Goal: Task Accomplishment & Management: Manage account settings

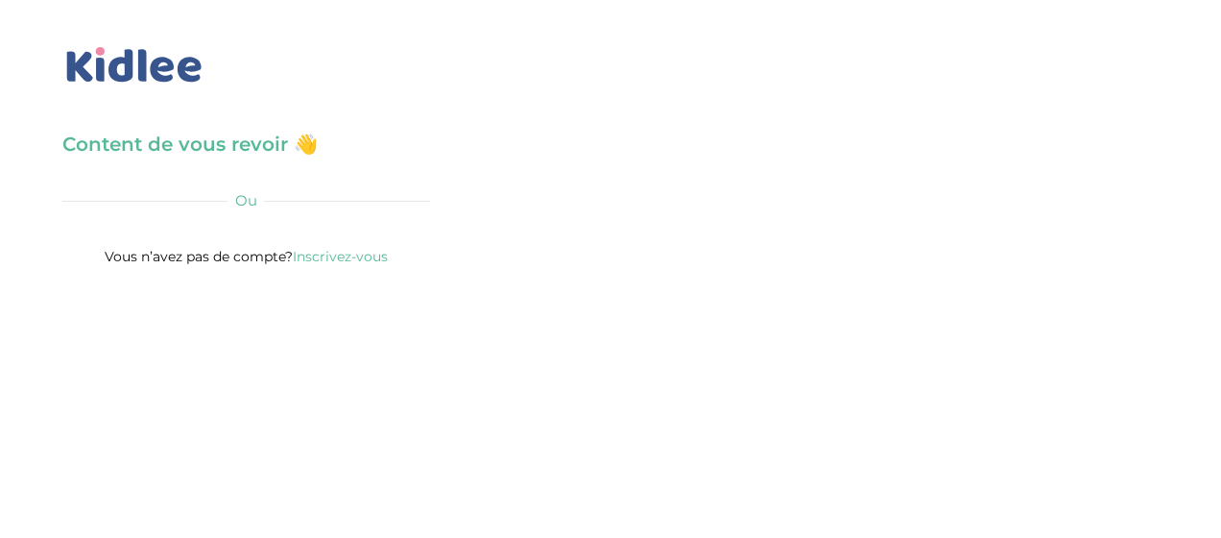
click at [222, 152] on h3 "Content de vous revoir 👋" at bounding box center [246, 144] width 368 height 27
click at [158, 182] on div "Content de vous revoir 👋 Avant de poursuivre veuillez vérifier que tous les cha…" at bounding box center [246, 200] width 368 height 138
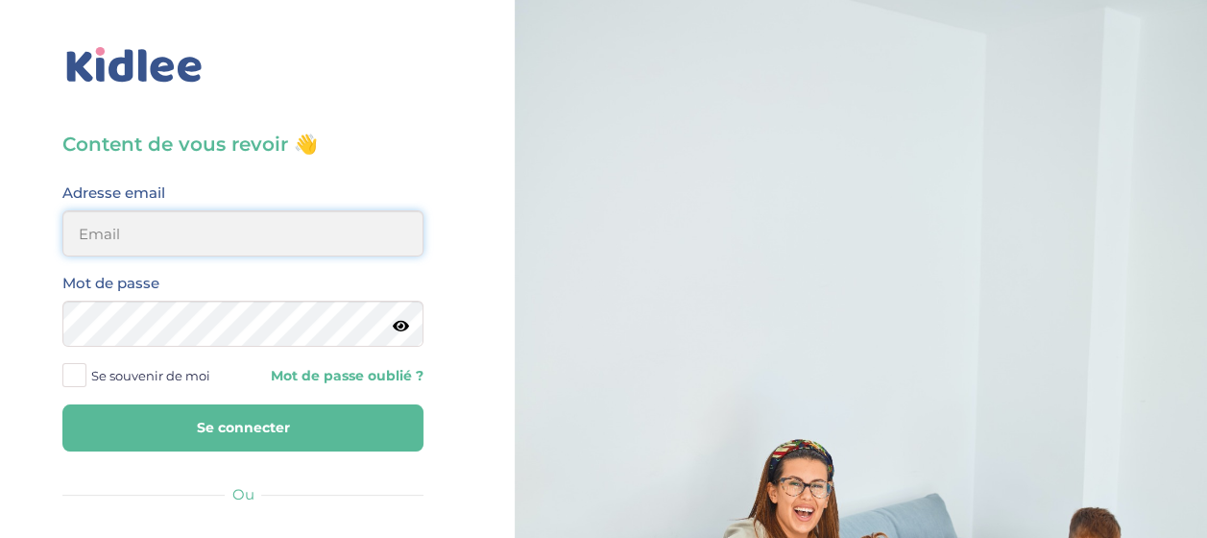
click at [343, 228] on input "email" at bounding box center [242, 233] width 361 height 46
type input "[EMAIL_ADDRESS][DOMAIN_NAME]"
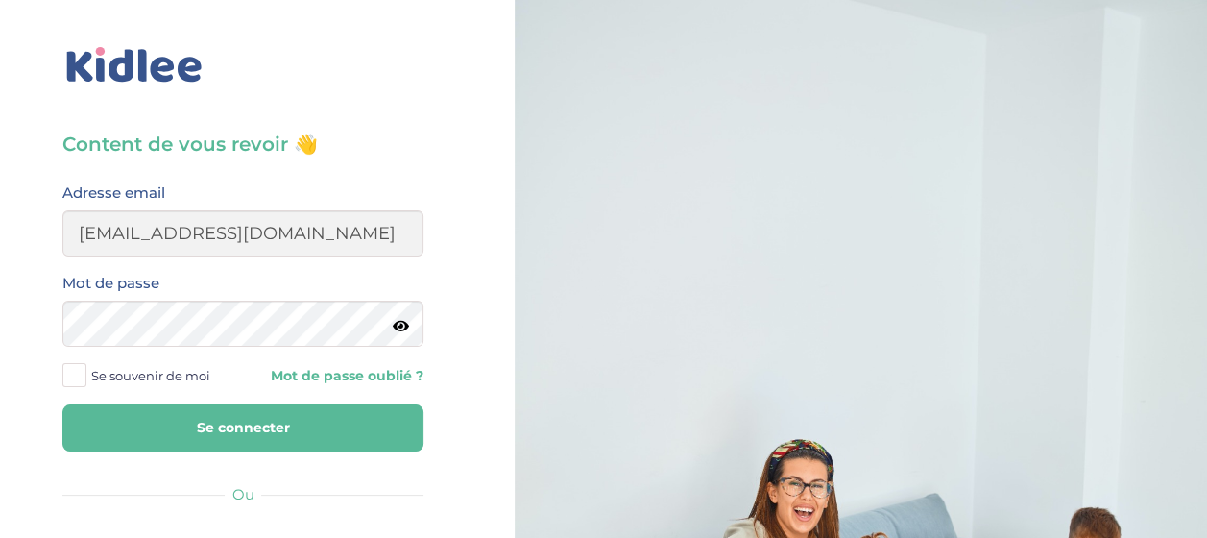
click at [308, 424] on button "Se connecter" at bounding box center [242, 427] width 361 height 47
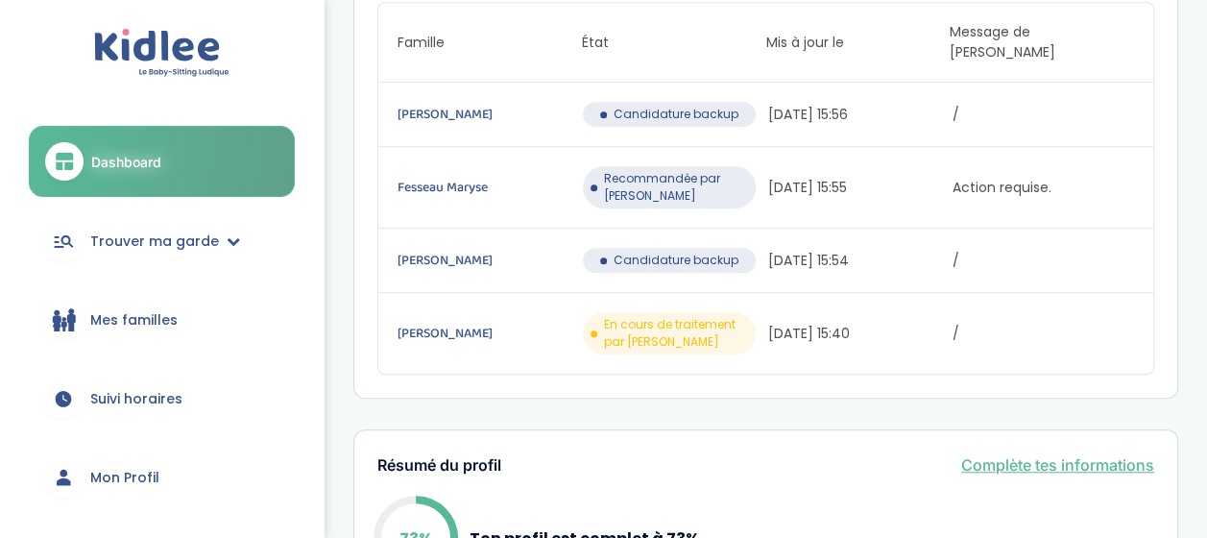
scroll to position [525, 0]
click at [695, 171] on span "Recommandée par Kidlee" at bounding box center [676, 188] width 145 height 35
click at [985, 152] on div "Fesseau Maryse Recommandée par Kidlee 22/09/2025 15:55 Action requise." at bounding box center [765, 189] width 775 height 82
click at [991, 179] on span "Action requise." at bounding box center [1042, 189] width 181 height 20
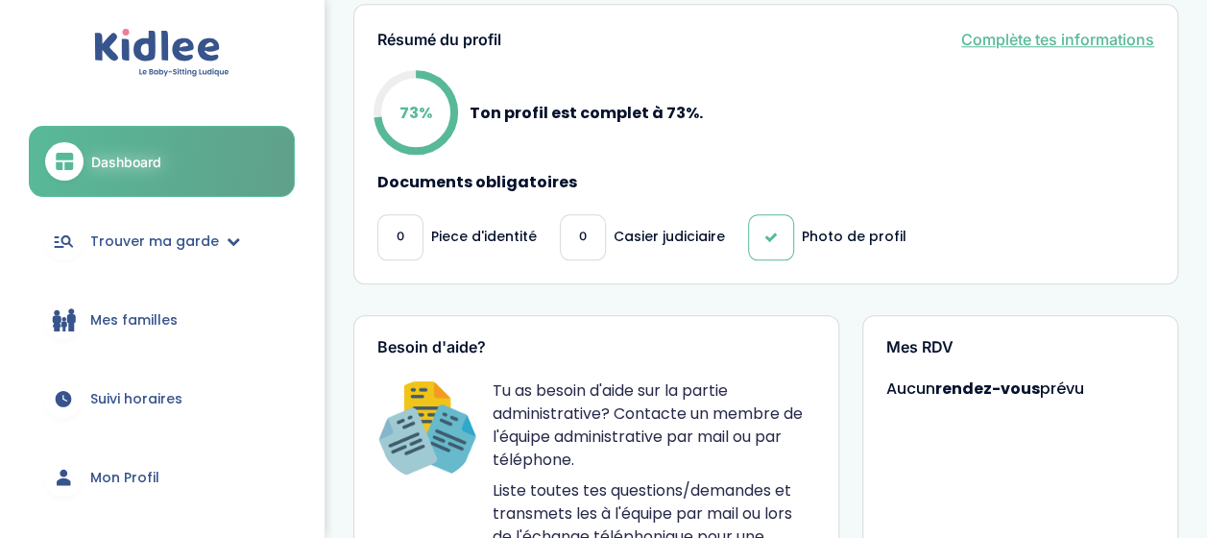
scroll to position [939, 0]
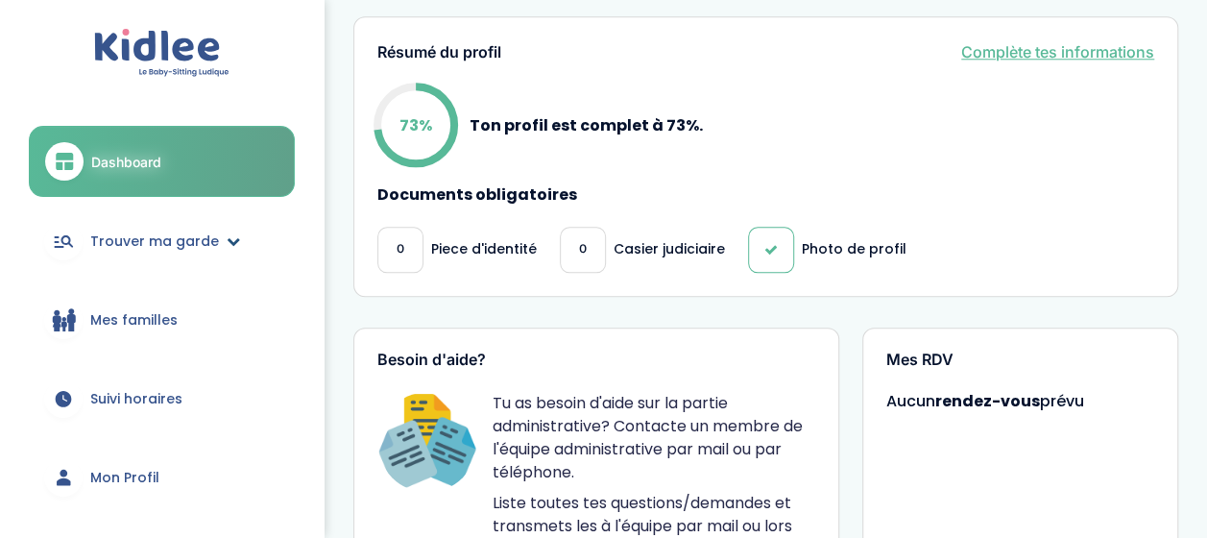
click at [156, 231] on span "Trouver ma garde" at bounding box center [154, 241] width 129 height 20
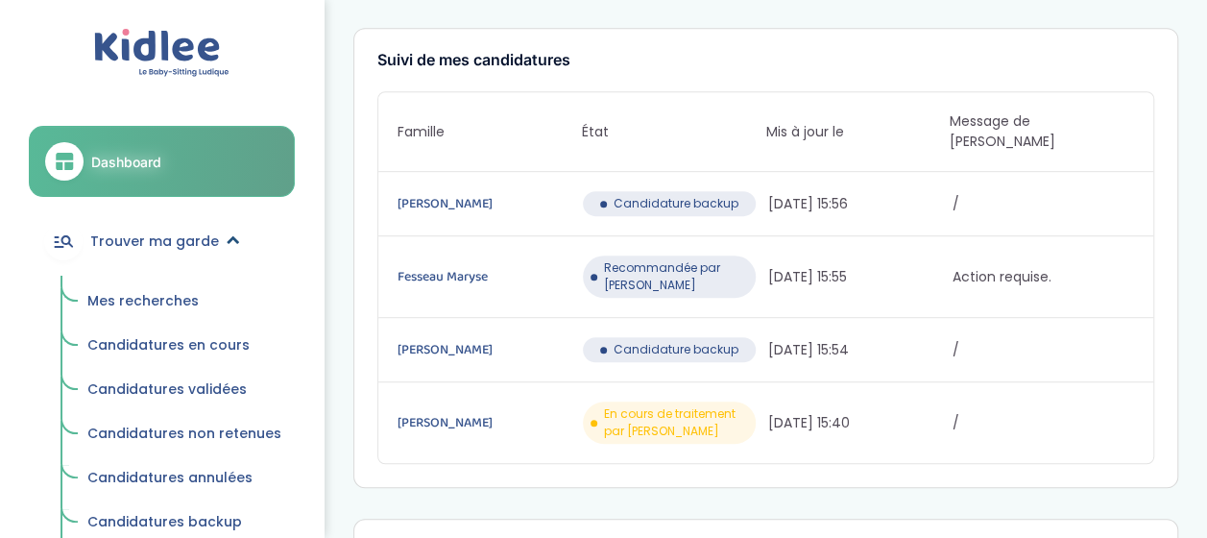
scroll to position [444, 0]
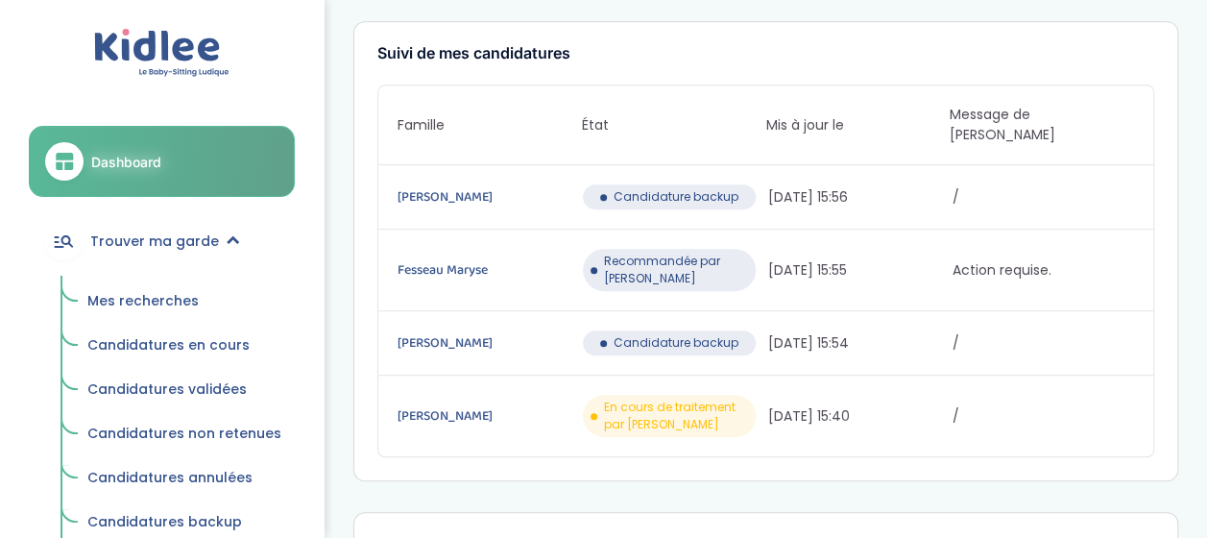
click at [647, 398] on span "En cours de traitement par Kidlee" at bounding box center [676, 415] width 145 height 35
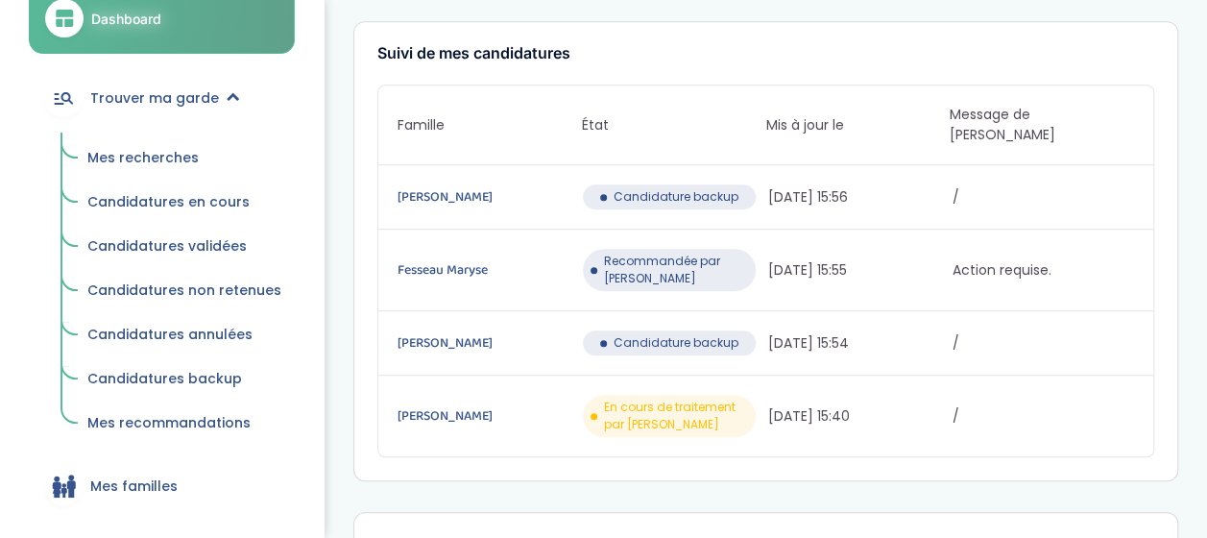
scroll to position [145, 0]
click at [200, 196] on span "Candidatures en cours" at bounding box center [168, 199] width 162 height 19
click at [183, 197] on span "Candidatures en cours" at bounding box center [168, 199] width 162 height 19
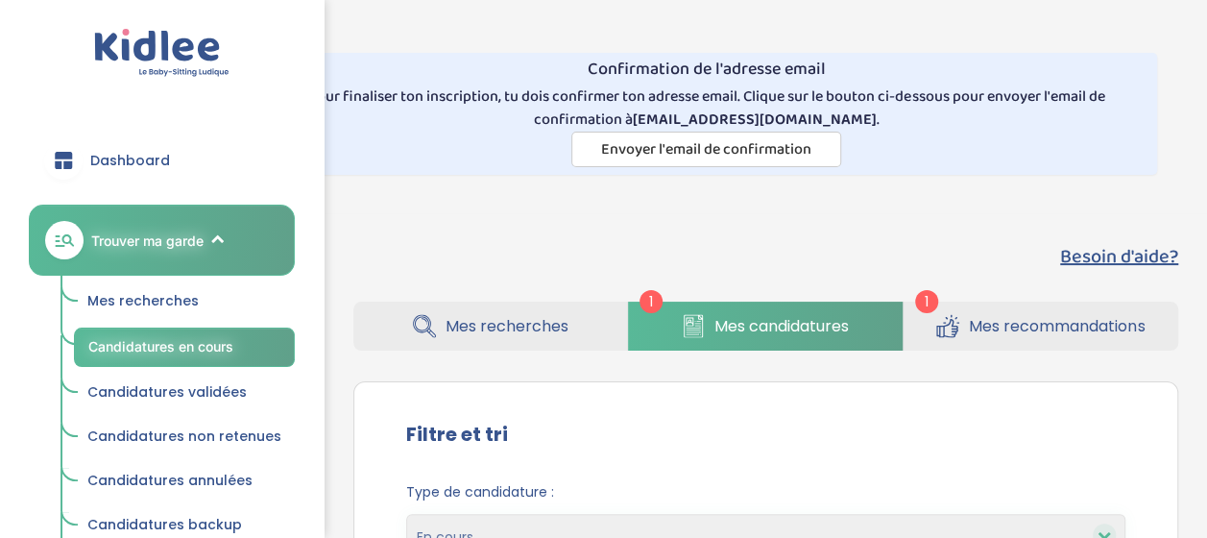
click at [1014, 333] on span "Mes recommandations" at bounding box center [1057, 326] width 176 height 24
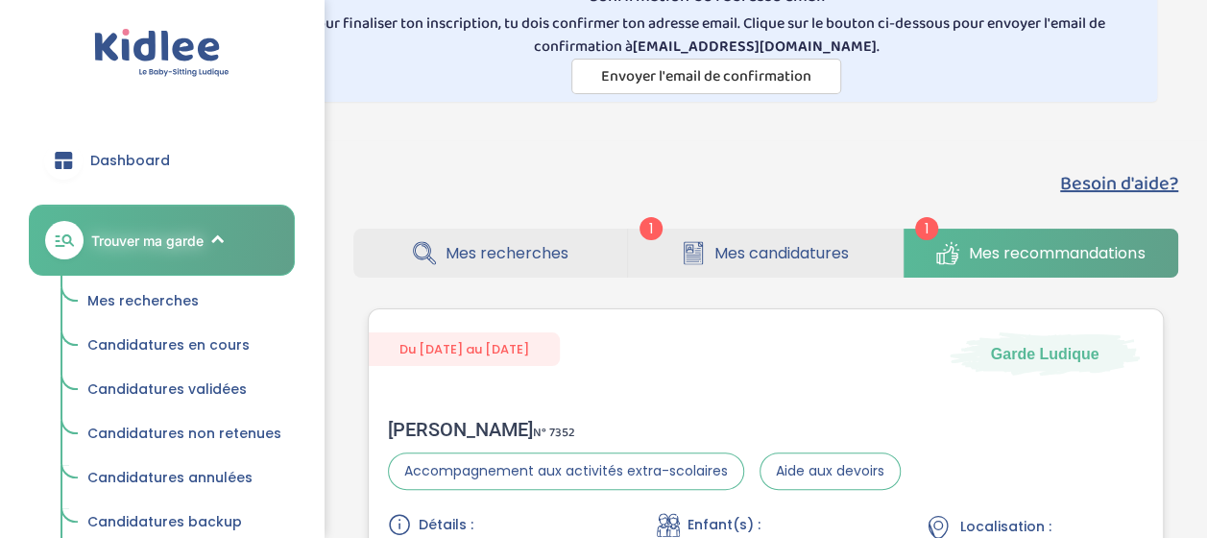
scroll to position [71, 0]
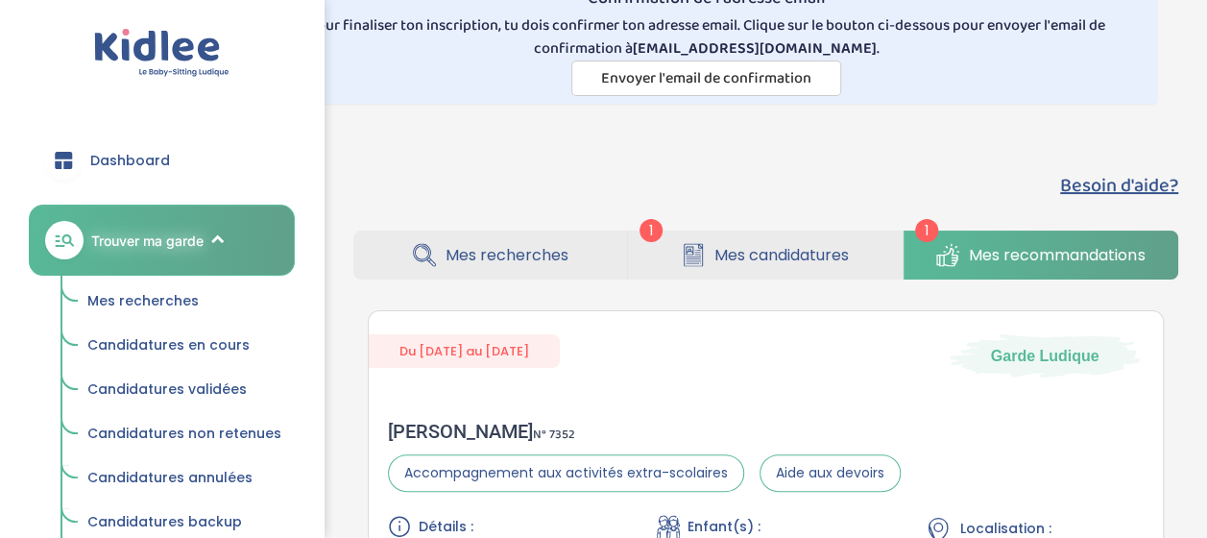
click at [791, 261] on span "Mes candidatures" at bounding box center [781, 255] width 134 height 24
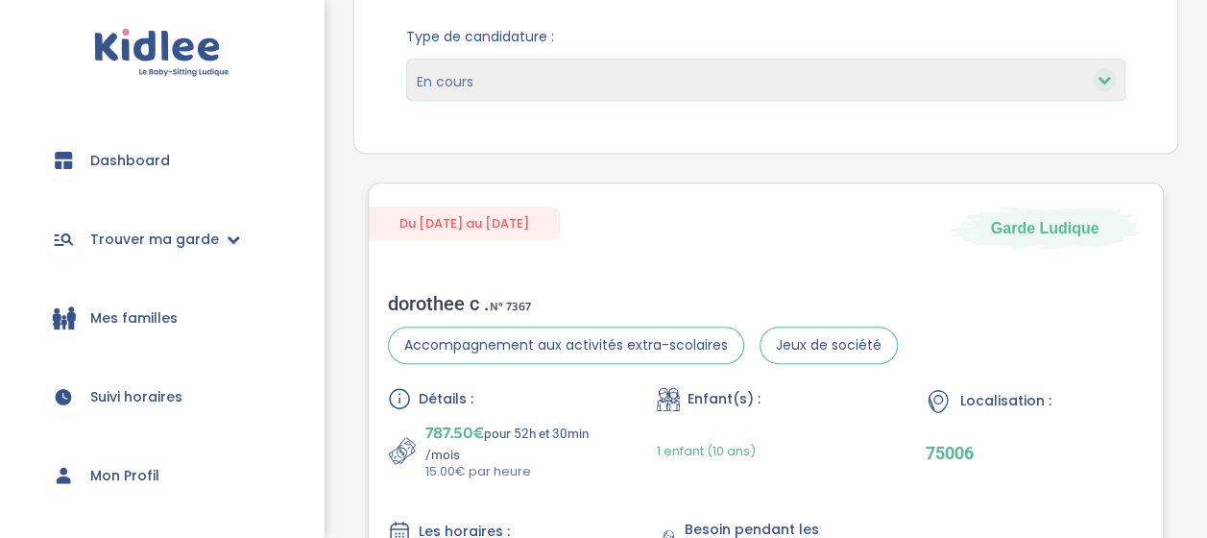
scroll to position [415, 0]
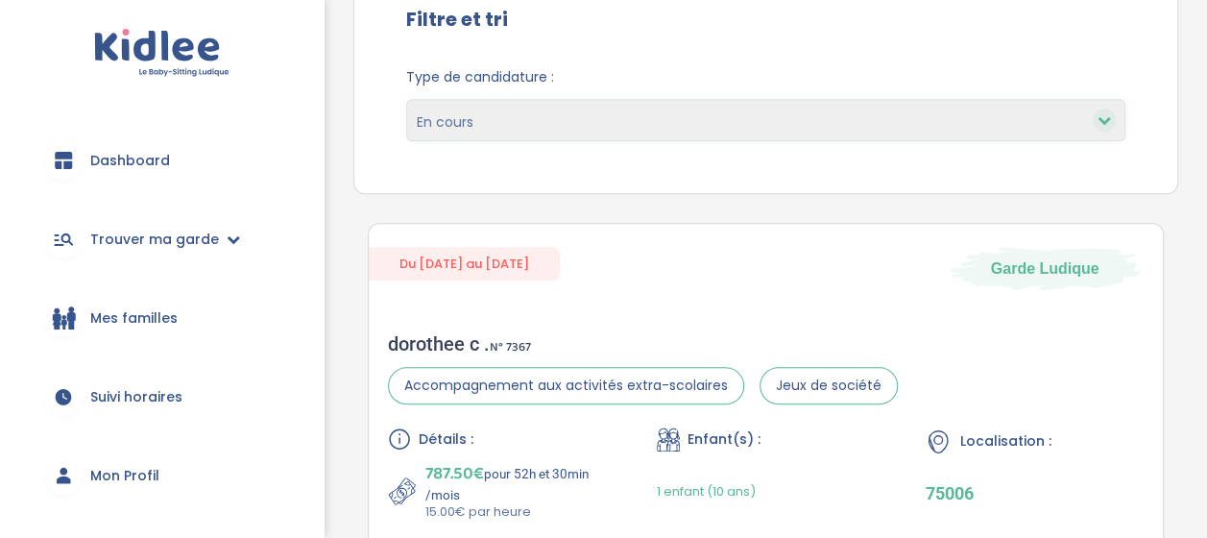
click at [1104, 120] on icon at bounding box center [1103, 119] width 13 height 13
click at [1101, 120] on icon at bounding box center [1103, 119] width 13 height 13
click at [220, 261] on link "Trouver ma garde" at bounding box center [162, 239] width 266 height 69
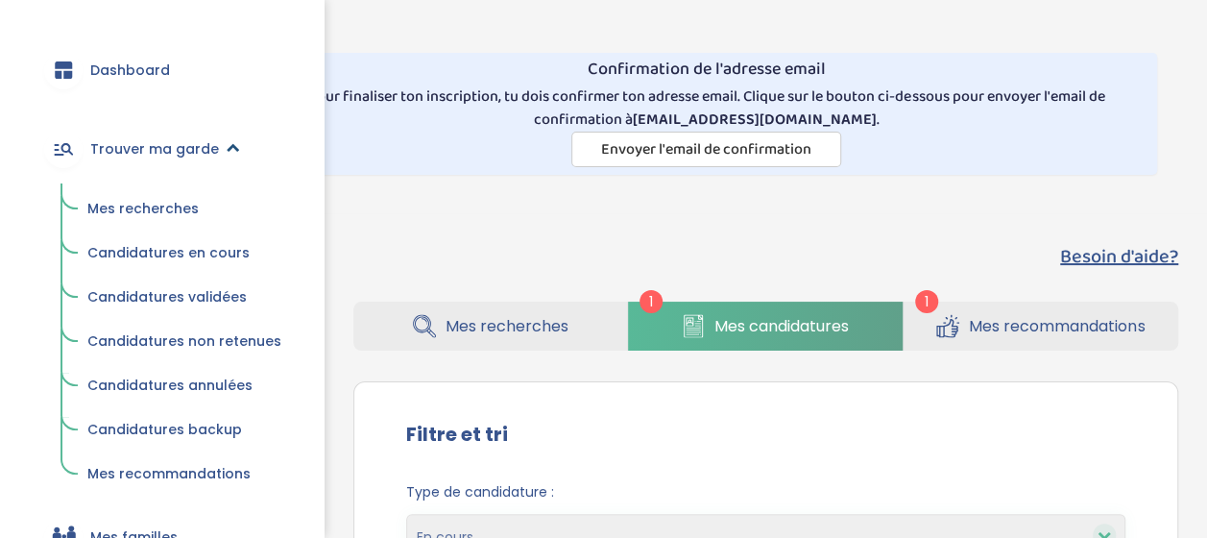
scroll to position [91, 0]
click at [204, 300] on span "Candidatures validées" at bounding box center [166, 295] width 159 height 19
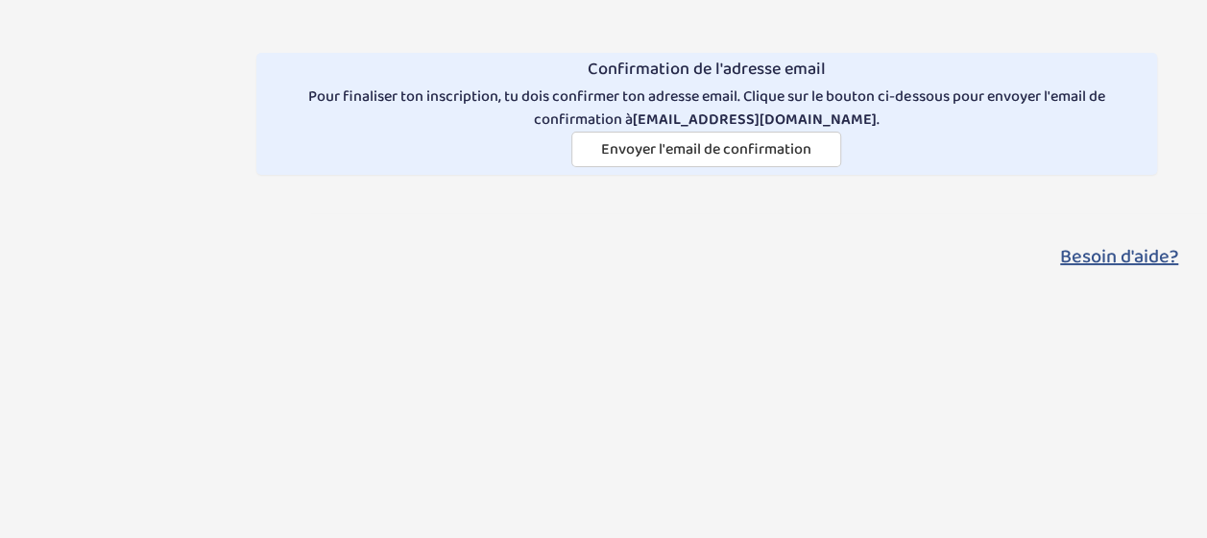
select select "accepted"
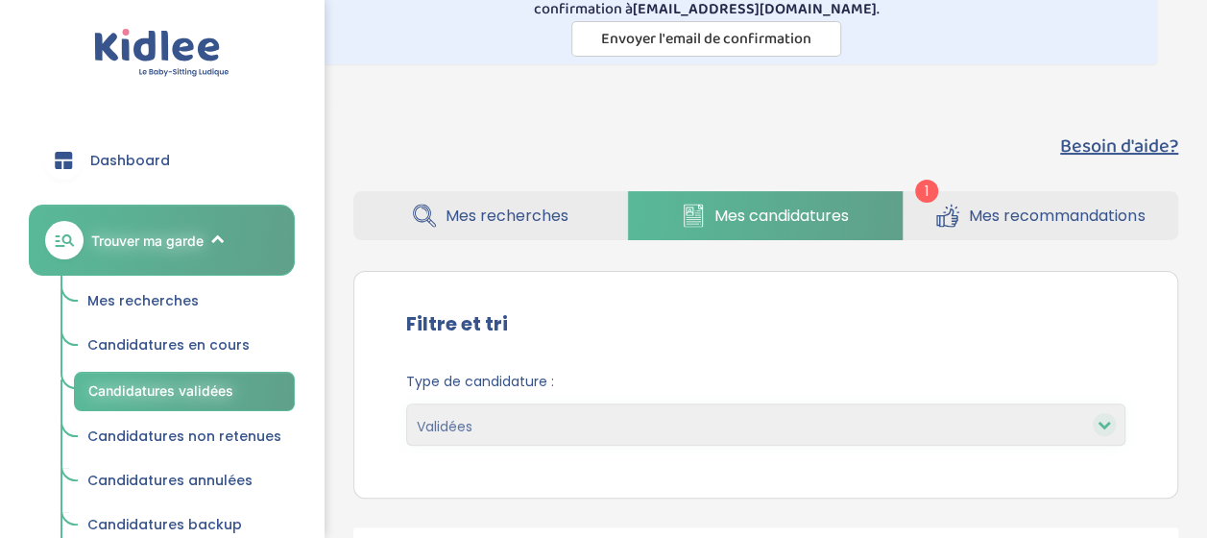
scroll to position [80, 0]
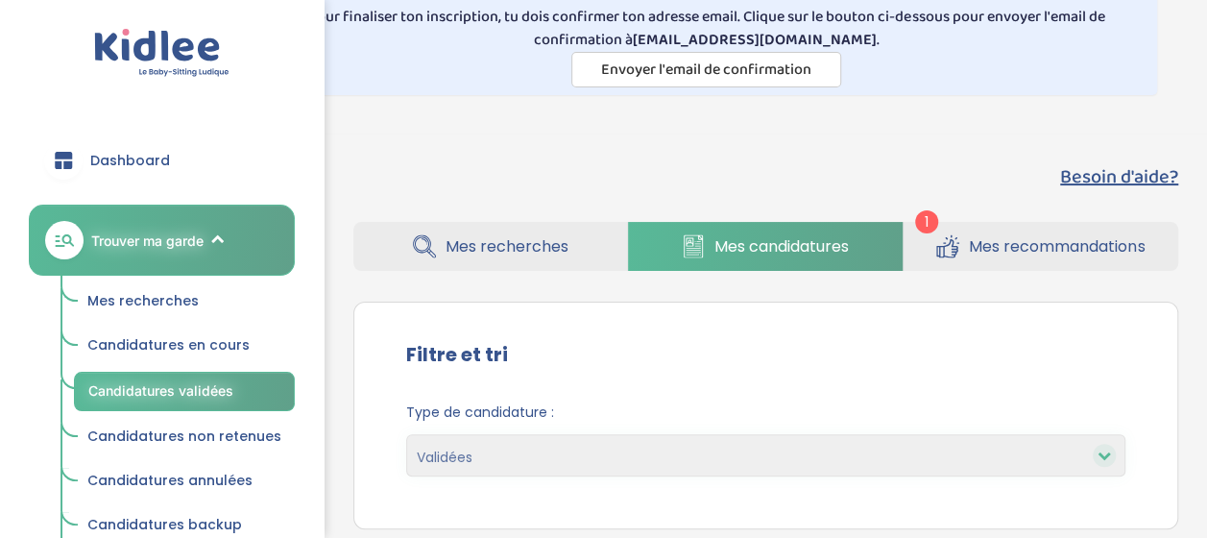
click at [990, 249] on span "Mes recommandations" at bounding box center [1057, 246] width 176 height 24
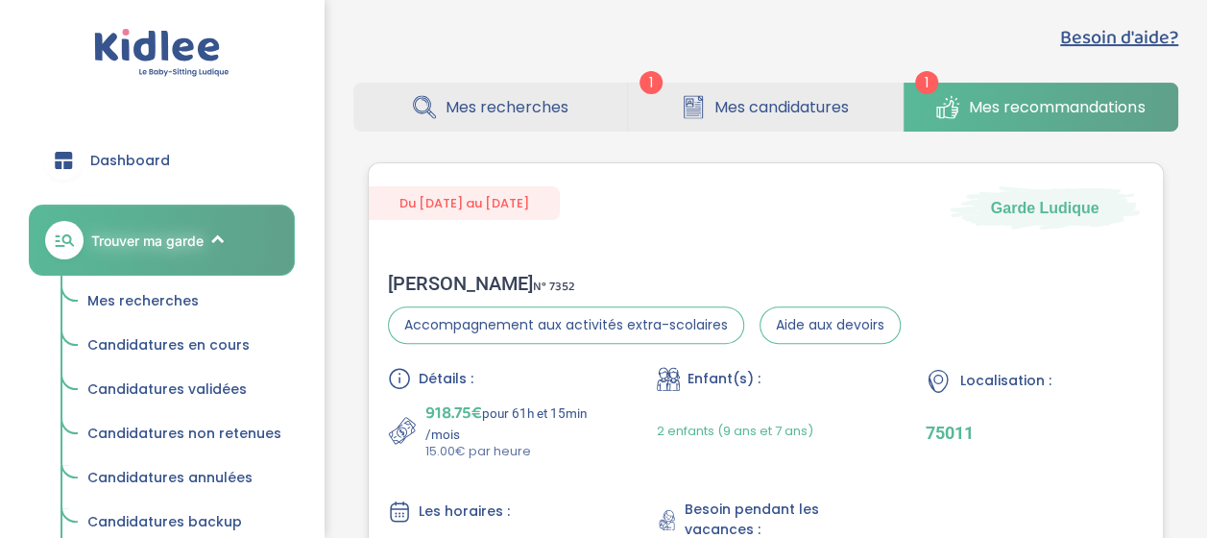
scroll to position [217, 0]
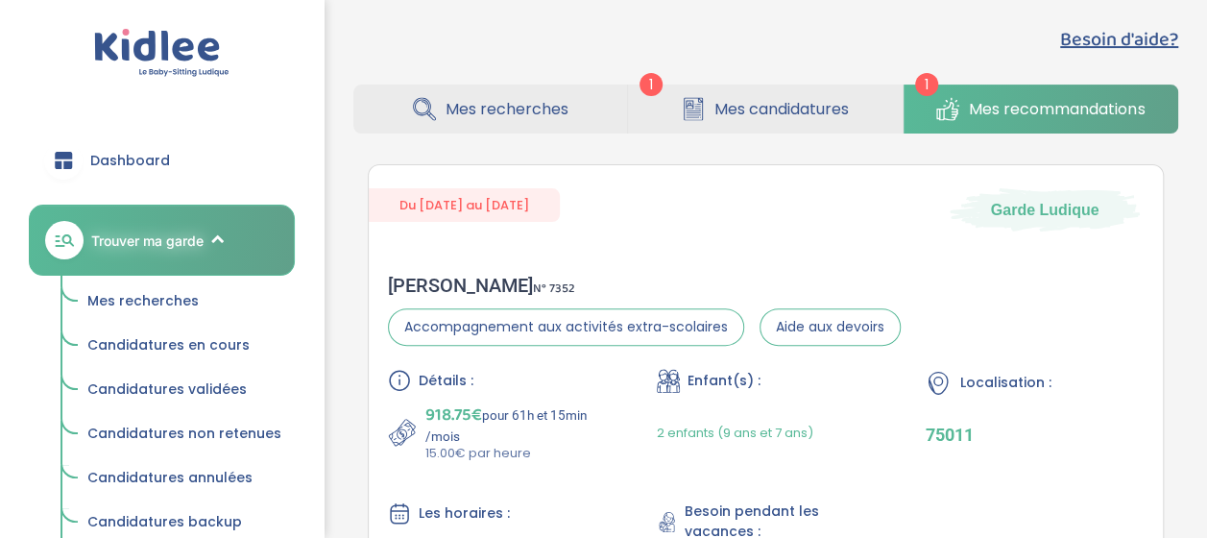
click at [851, 124] on link "Mes candidatures" at bounding box center [765, 108] width 274 height 49
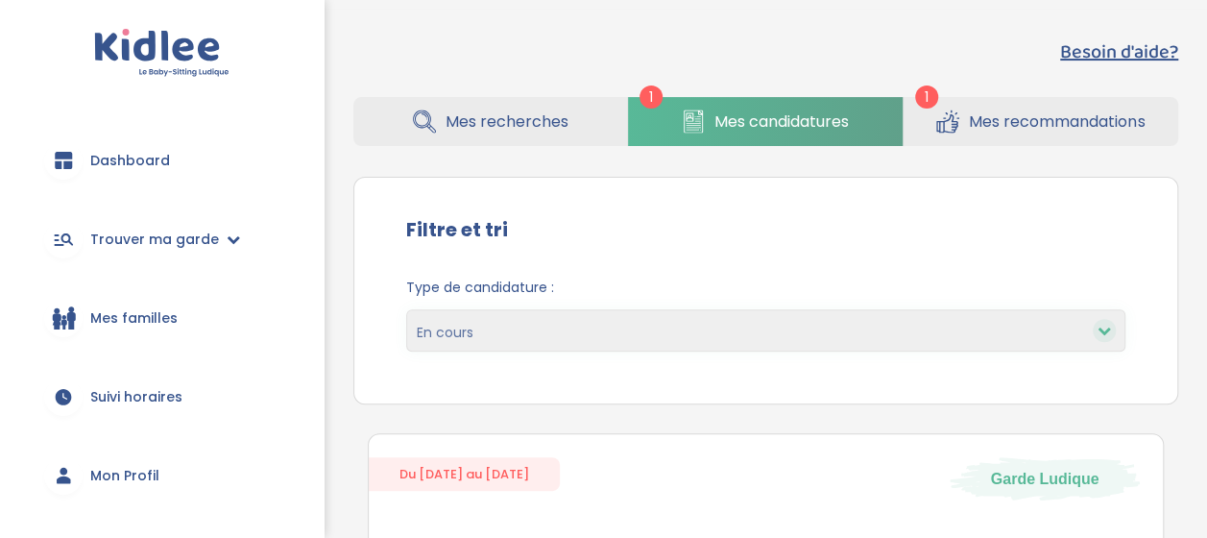
scroll to position [203, 0]
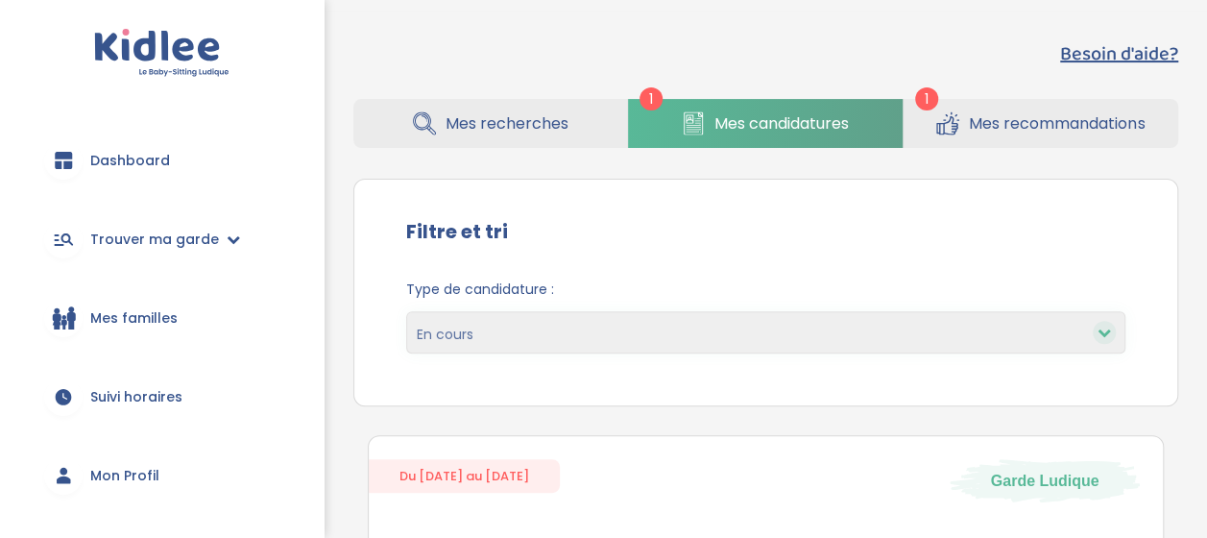
click at [1020, 140] on link "Mes recommandations" at bounding box center [1040, 123] width 275 height 49
click at [1020, 129] on span "Mes recommandations" at bounding box center [1057, 123] width 176 height 24
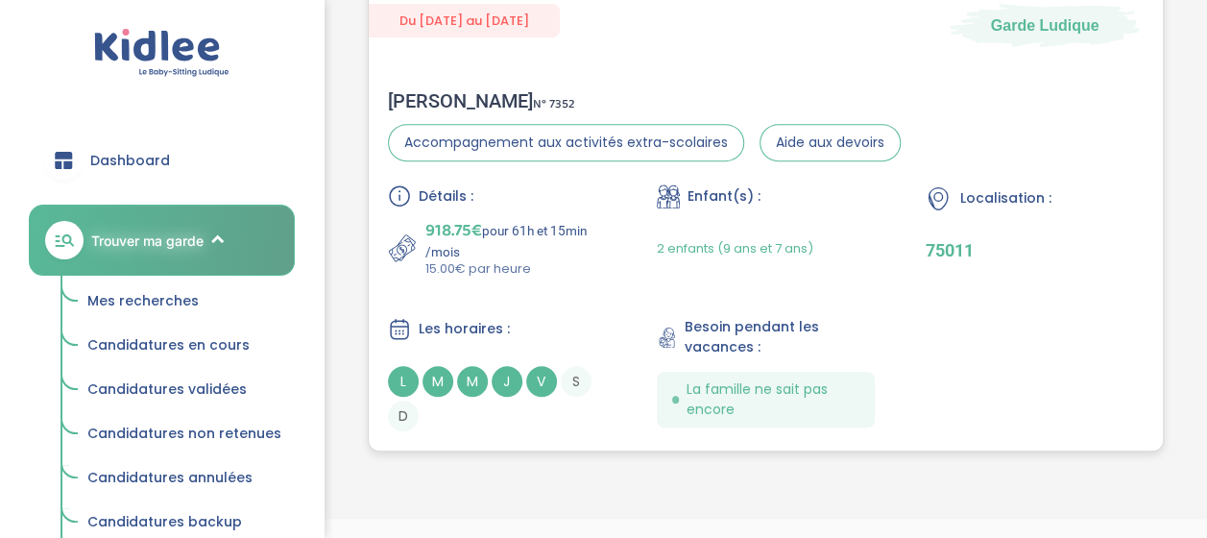
scroll to position [405, 0]
